Goal: Information Seeking & Learning: Learn about a topic

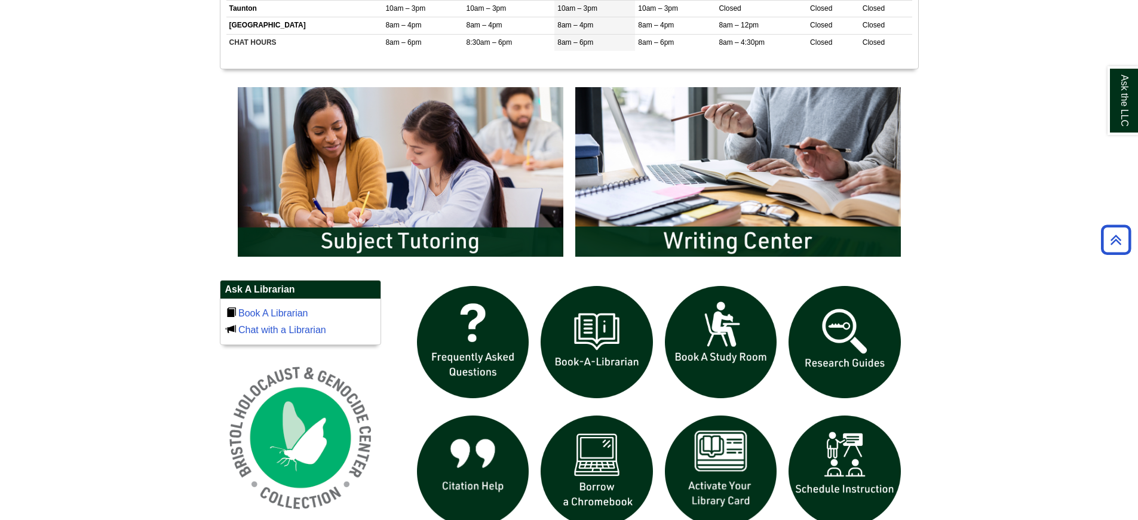
scroll to position [777, 0]
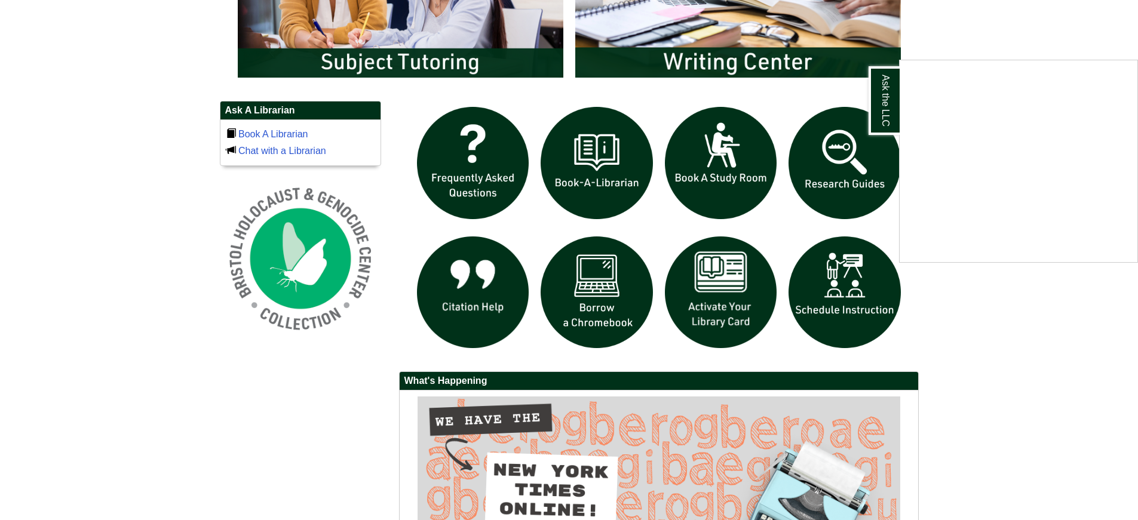
click at [601, 296] on div "Ask the LLC" at bounding box center [569, 260] width 1138 height 520
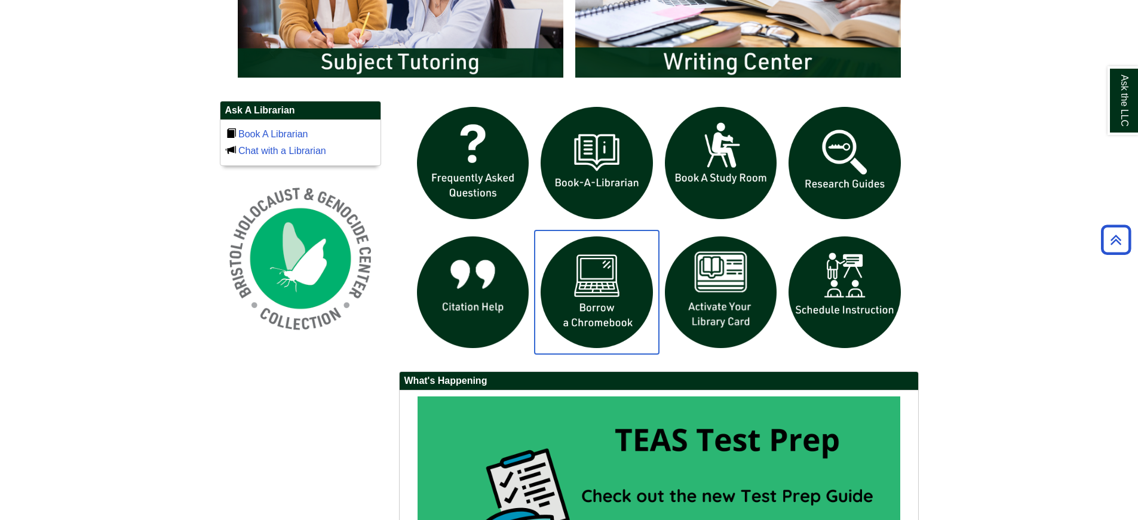
click at [594, 304] on img "slideshow" at bounding box center [597, 293] width 124 height 124
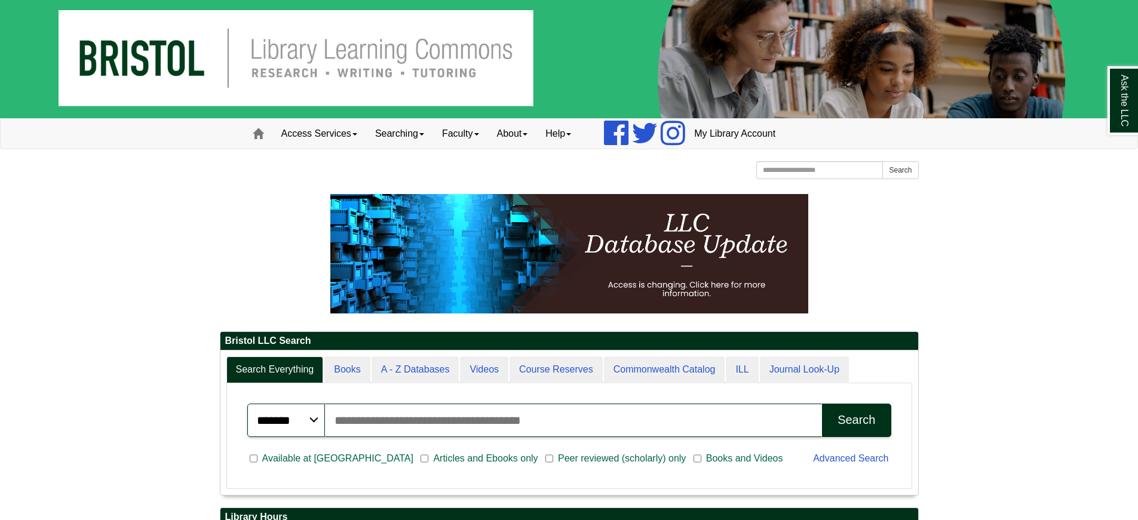
scroll to position [0, 0]
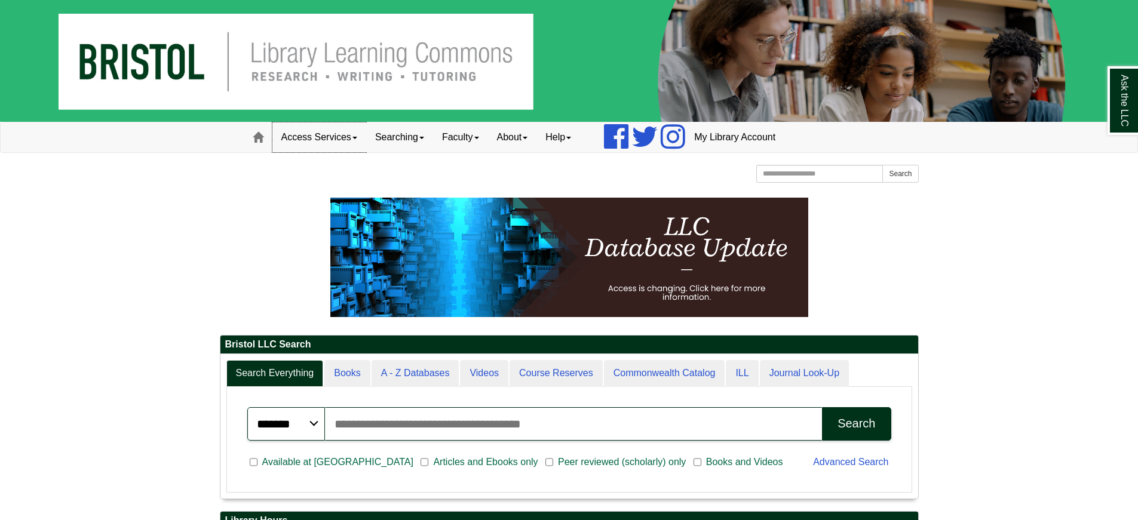
click at [312, 142] on link "Access Services" at bounding box center [319, 137] width 94 height 30
click at [308, 174] on link "Chromebooks" at bounding box center [335, 177] width 124 height 14
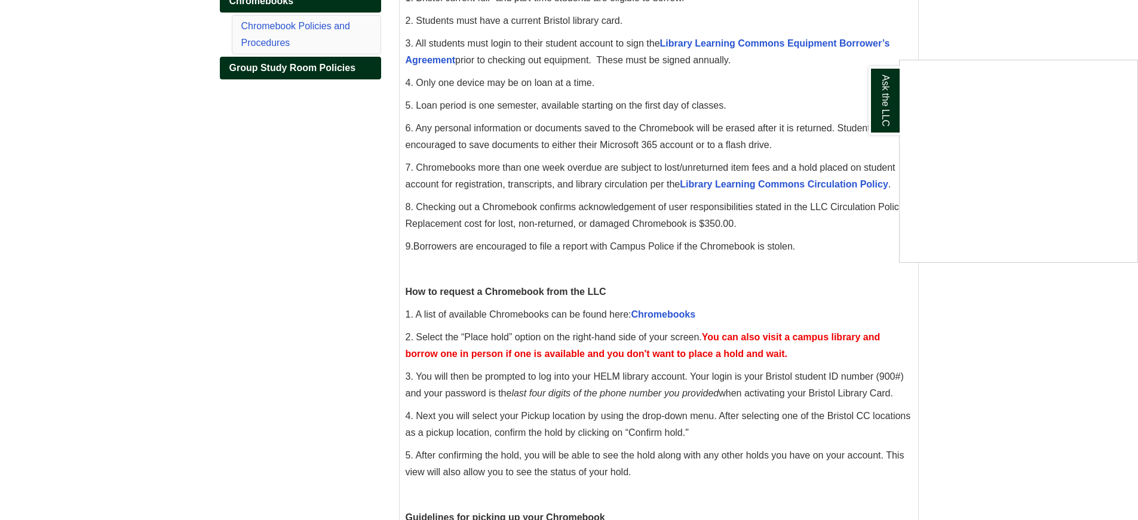
scroll to position [299, 0]
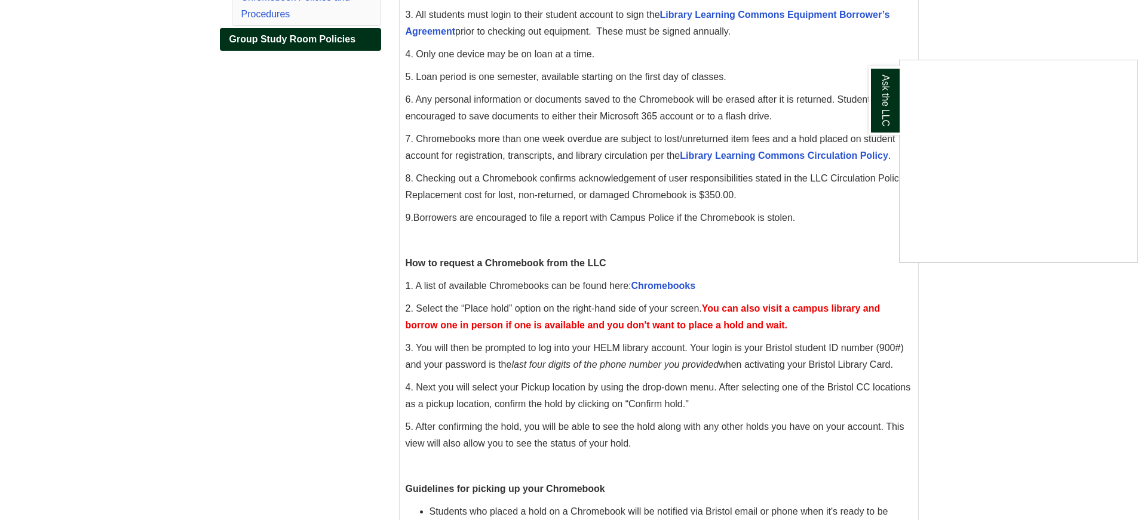
click at [665, 287] on div "Ask the LLC" at bounding box center [569, 260] width 1138 height 520
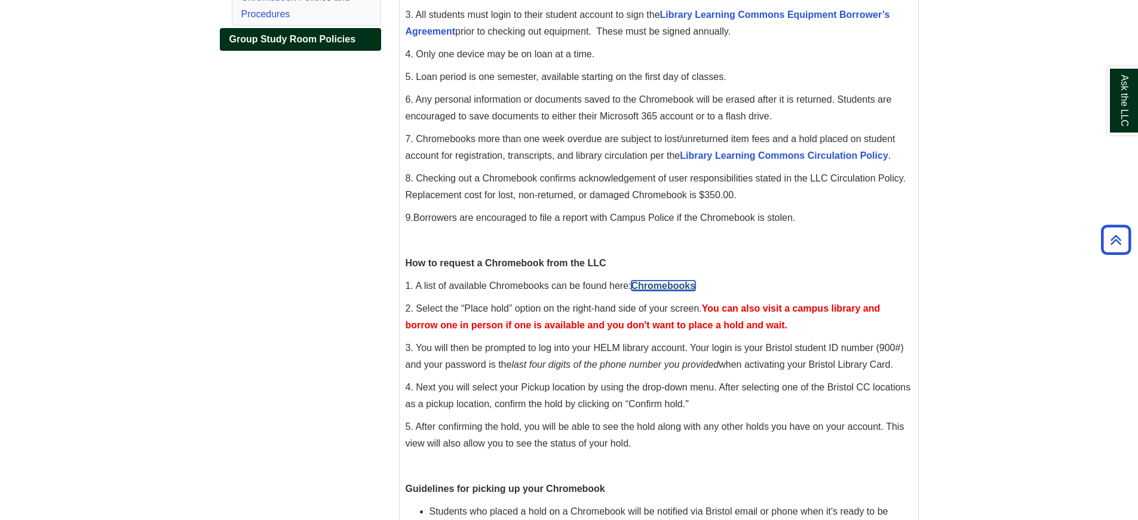
click at [653, 285] on link "Chromebooks" at bounding box center [663, 286] width 65 height 10
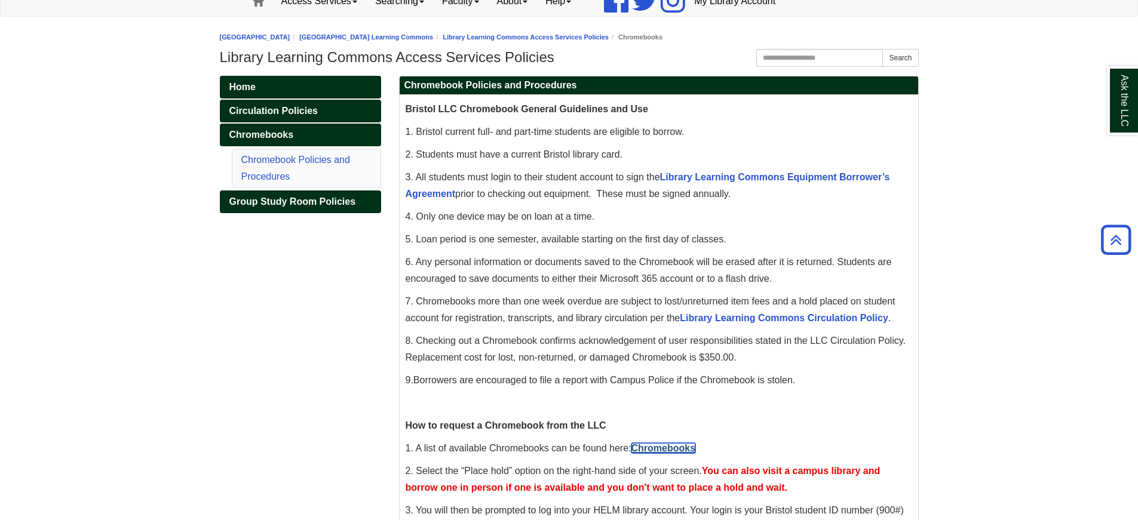
scroll to position [0, 0]
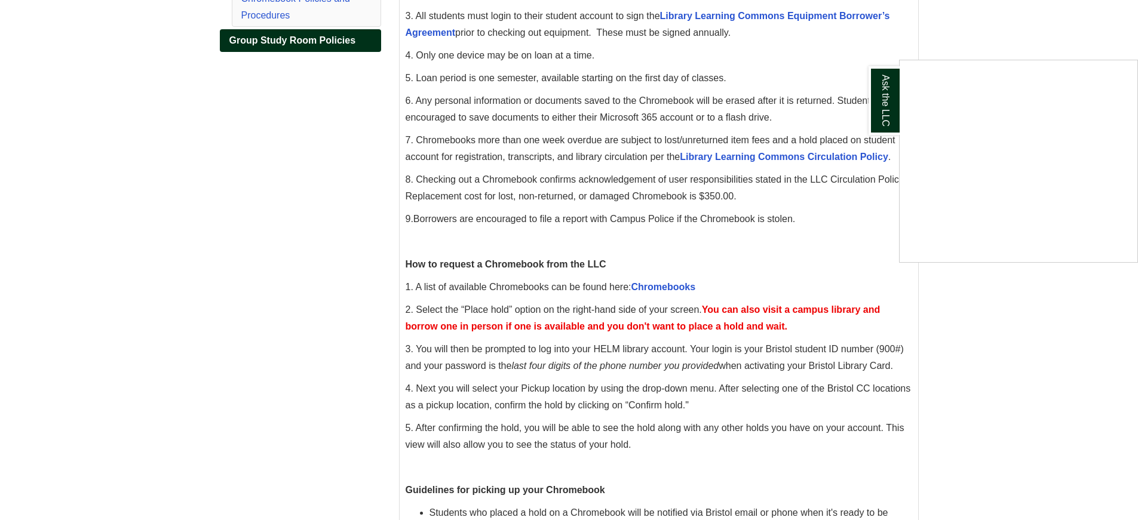
scroll to position [299, 0]
click at [803, 13] on div "Ask the LLC" at bounding box center [569, 260] width 1138 height 520
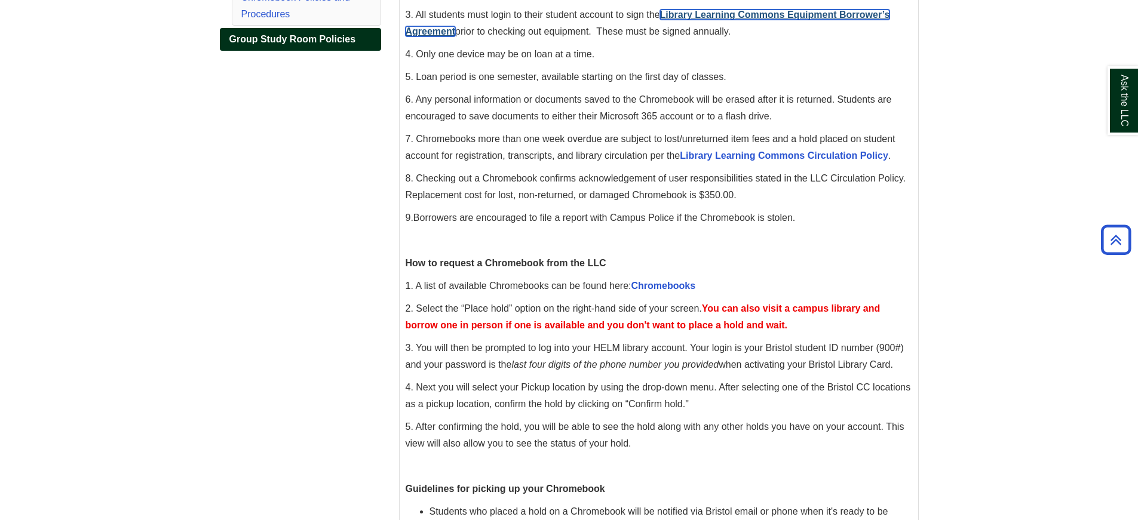
click at [803, 13] on link "Library Learning Commons Equipment Borrower’s Agreement" at bounding box center [648, 23] width 485 height 27
